Goal: Task Accomplishment & Management: Use online tool/utility

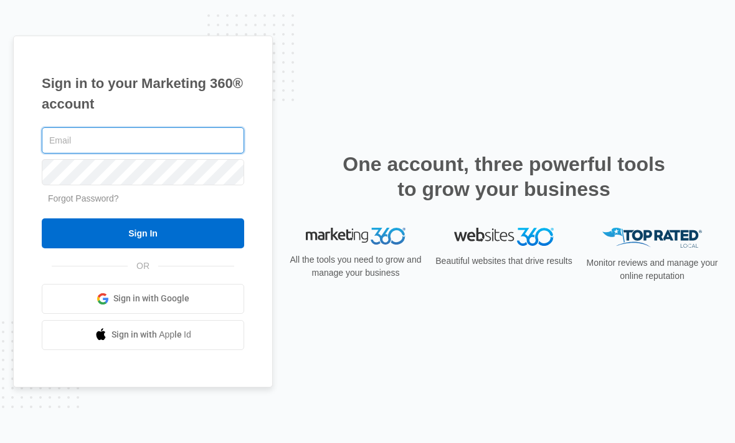
type input "[PERSON_NAME][EMAIL_ADDRESS][DOMAIN_NAME]"
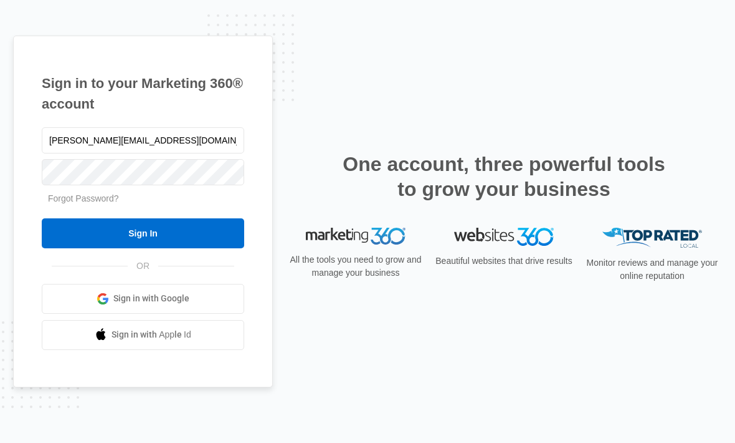
click at [143, 248] on input "Sign In" at bounding box center [143, 233] width 203 height 30
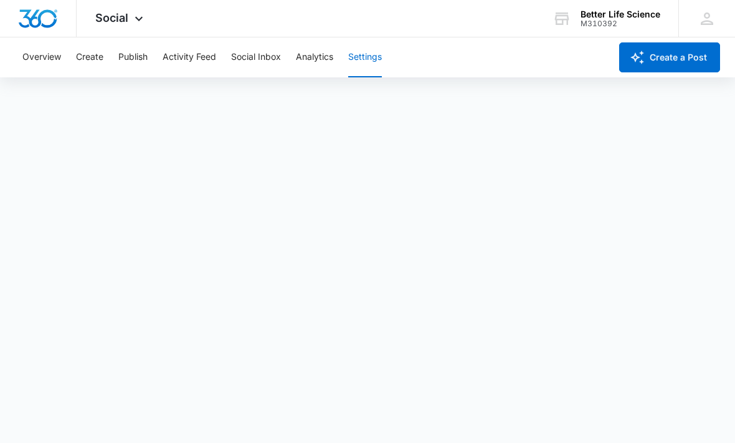
scroll to position [4, 0]
click at [131, 54] on button "Publish" at bounding box center [132, 57] width 29 height 40
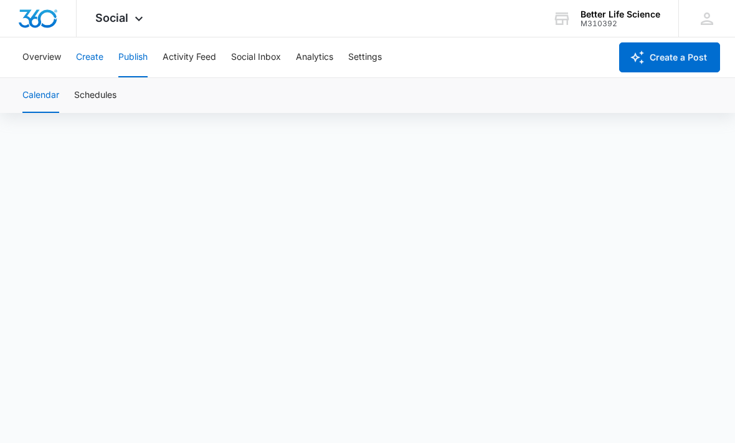
click at [101, 72] on button "Create" at bounding box center [89, 57] width 27 height 40
click at [133, 93] on button "Approvals" at bounding box center [122, 95] width 42 height 35
click at [148, 64] on button "Publish" at bounding box center [132, 57] width 29 height 40
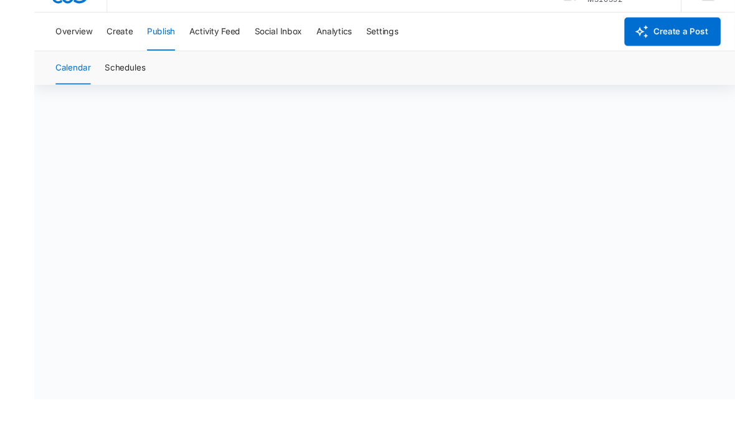
scroll to position [9, 0]
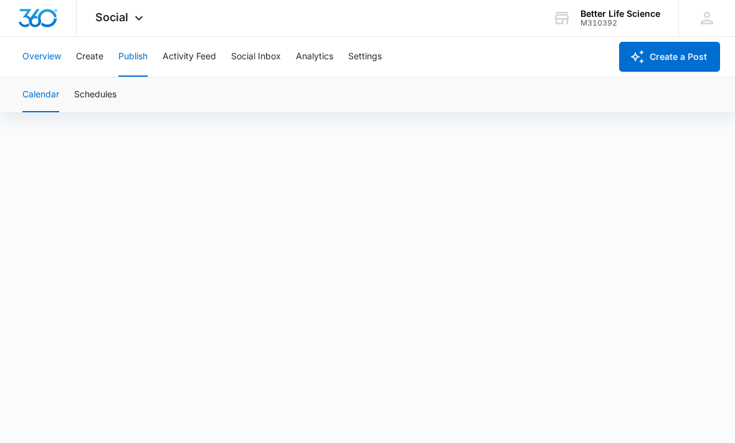
click at [31, 52] on button "Overview" at bounding box center [41, 57] width 39 height 40
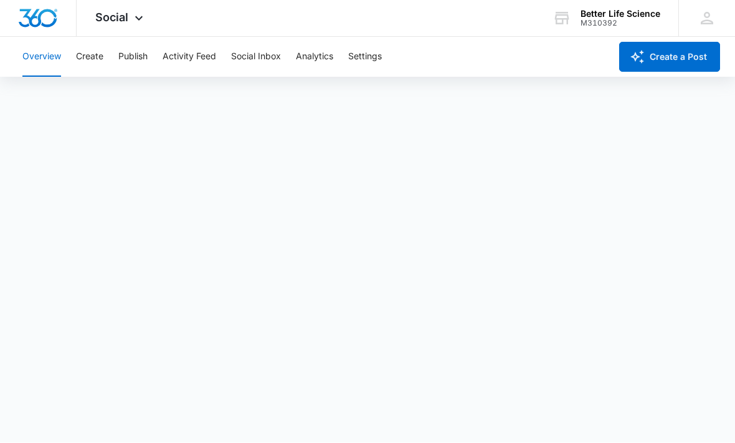
scroll to position [4, 0]
click at [125, 58] on button "Publish" at bounding box center [132, 57] width 29 height 40
